Goal: Task Accomplishment & Management: Use online tool/utility

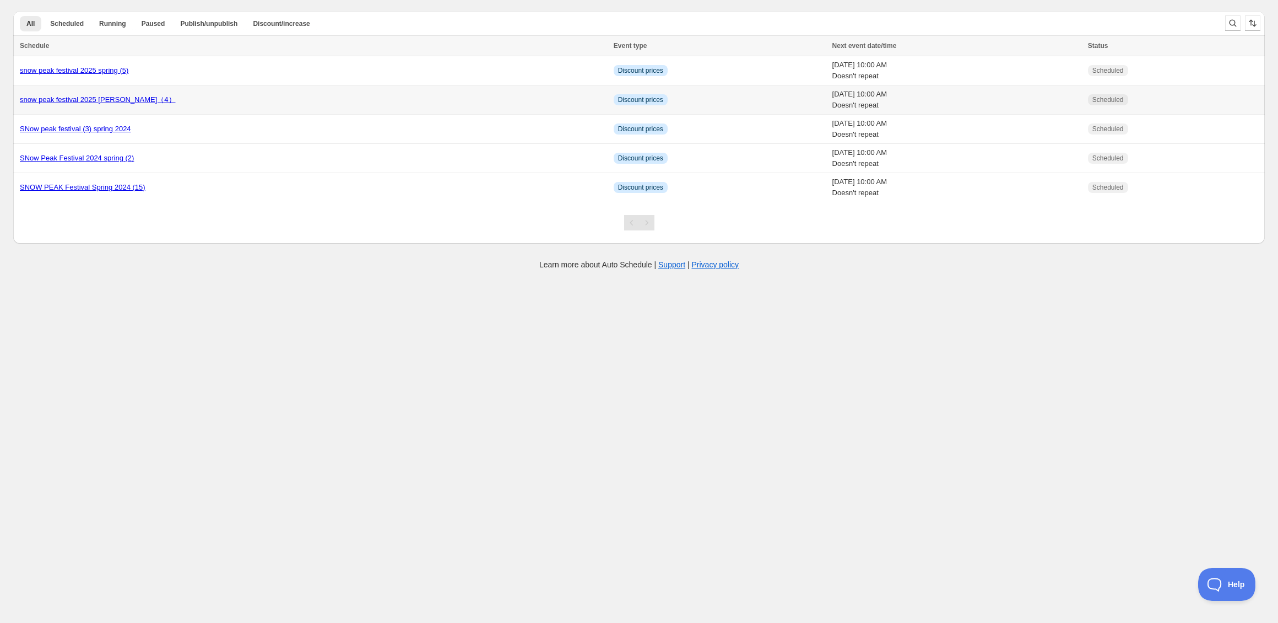
click at [178, 105] on div "snow peak festival 2025 [PERSON_NAME]（4）" at bounding box center [313, 99] width 587 height 11
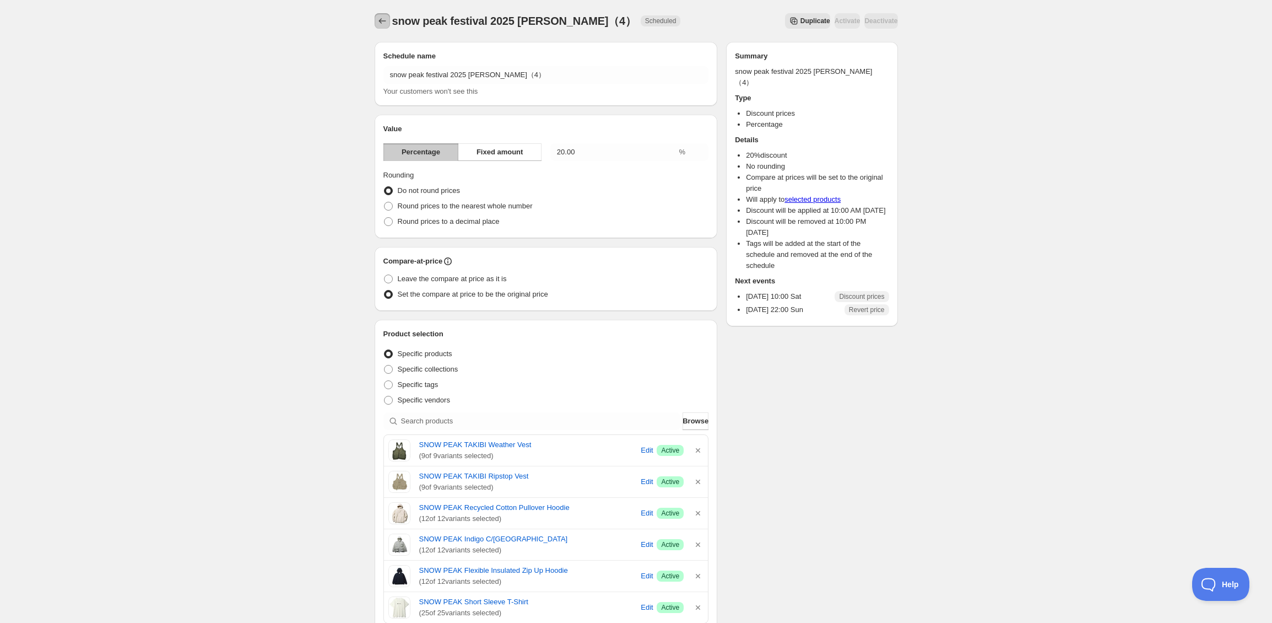
click at [378, 23] on icon "Schedules" at bounding box center [382, 20] width 11 height 11
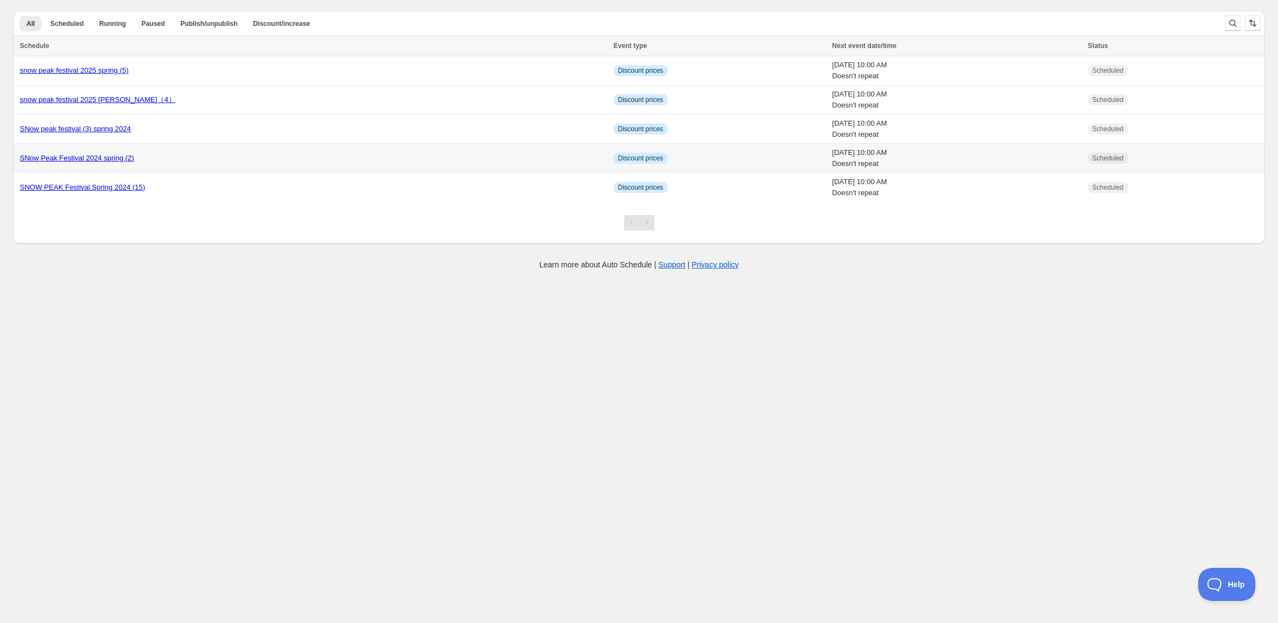
click at [123, 161] on link "SNow Peak Festival 2024 spring (2)" at bounding box center [77, 158] width 114 height 8
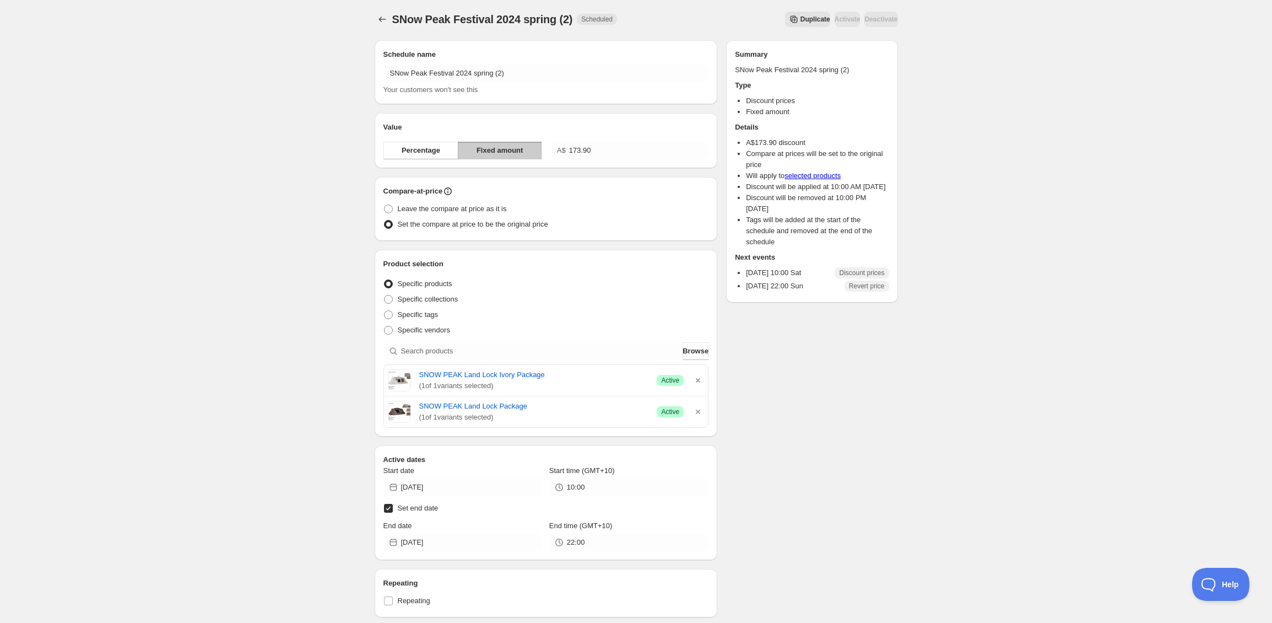
scroll to position [2, 0]
click at [381, 11] on button "Schedules" at bounding box center [382, 18] width 15 height 15
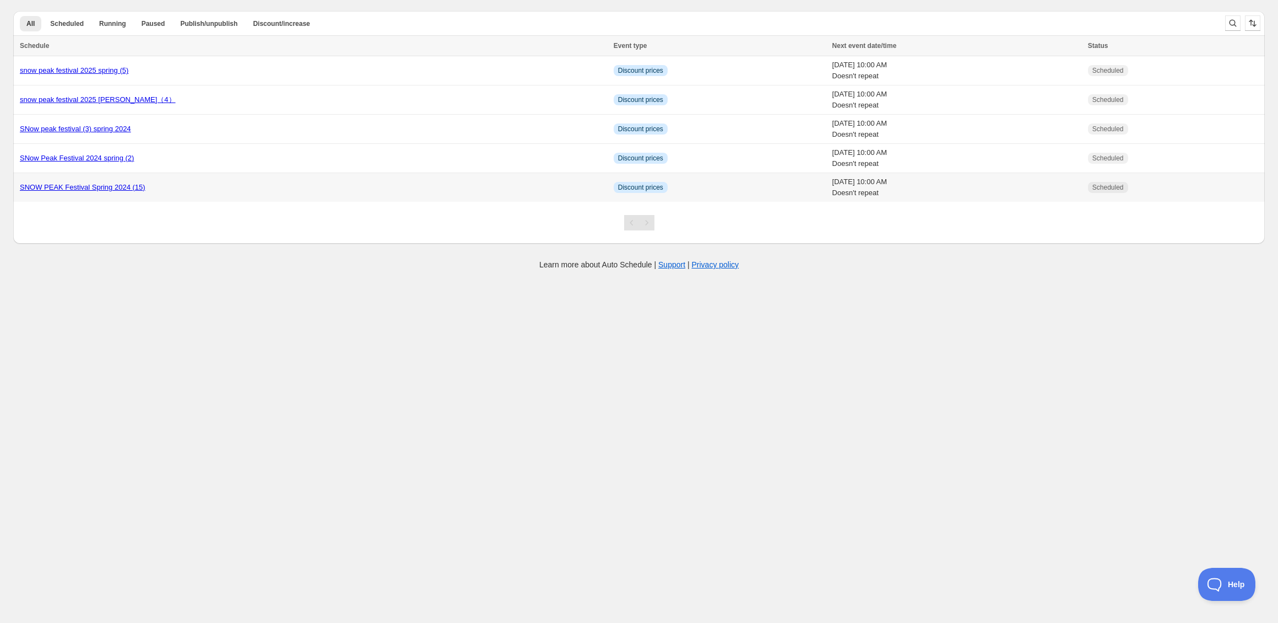
click at [95, 179] on td "SNOW PEAK Festival Spring 2024 (15)" at bounding box center [311, 187] width 597 height 29
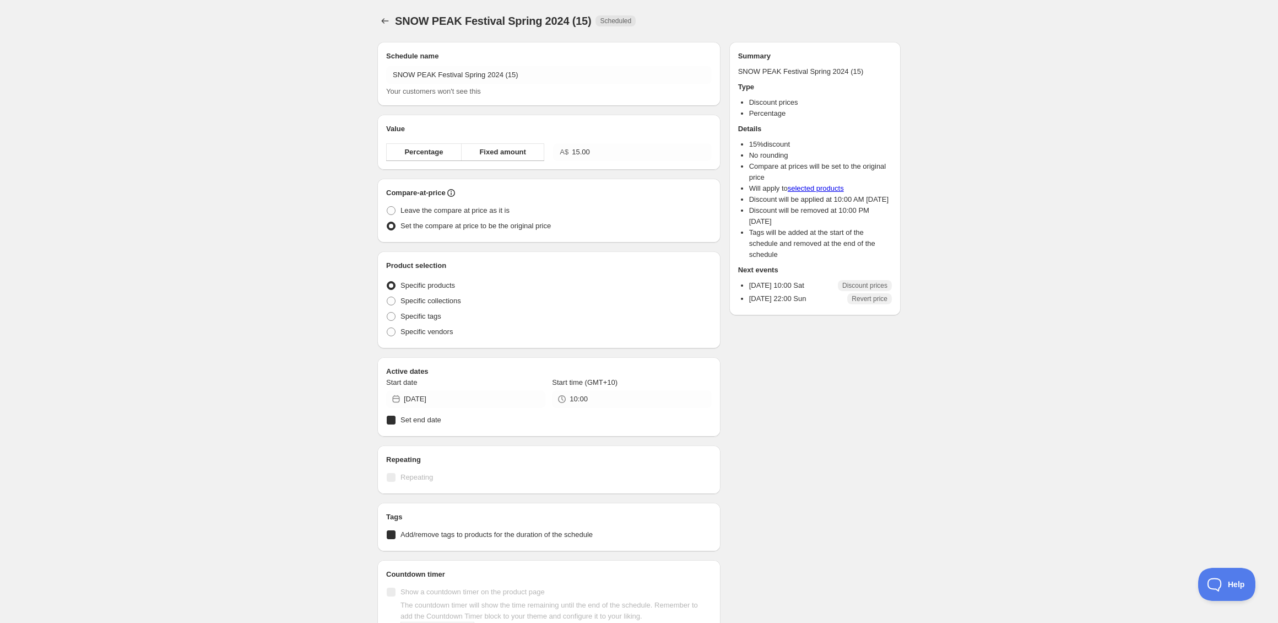
radio input "true"
checkbox input "true"
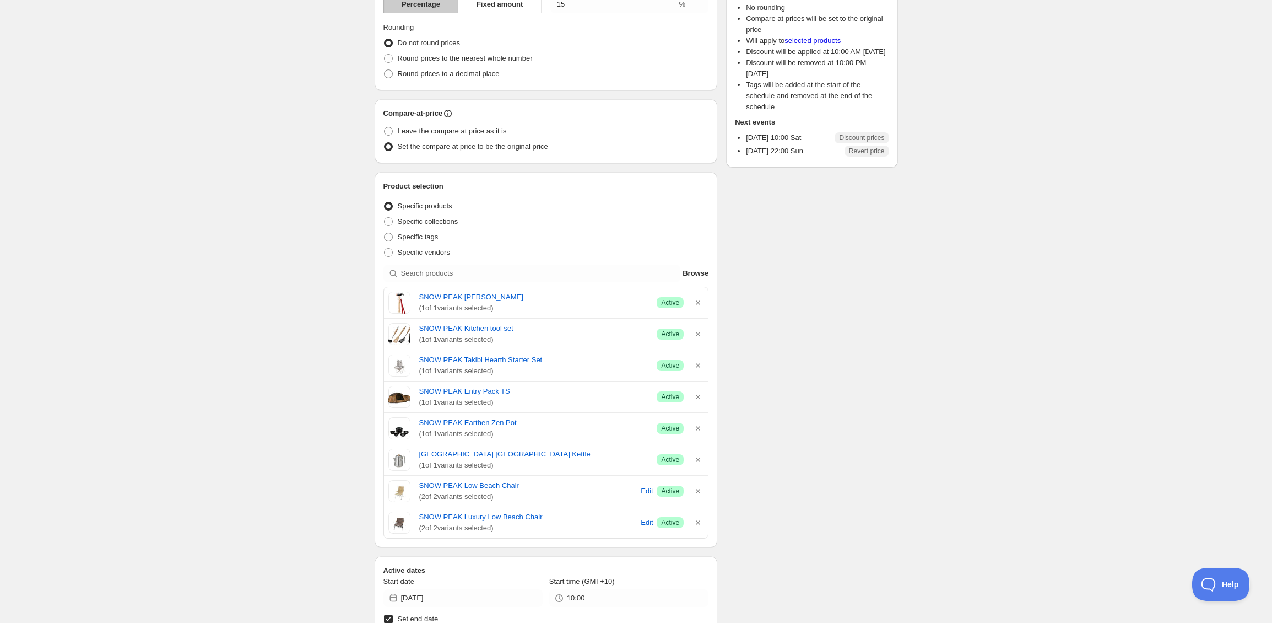
scroll to position [149, 0]
click at [279, 175] on div "SNOW PEAK Festival Spring 2024 (15). This page is ready SNOW PEAK Festival Spri…" at bounding box center [636, 456] width 1272 height 1210
